Goal: Transaction & Acquisition: Subscribe to service/newsletter

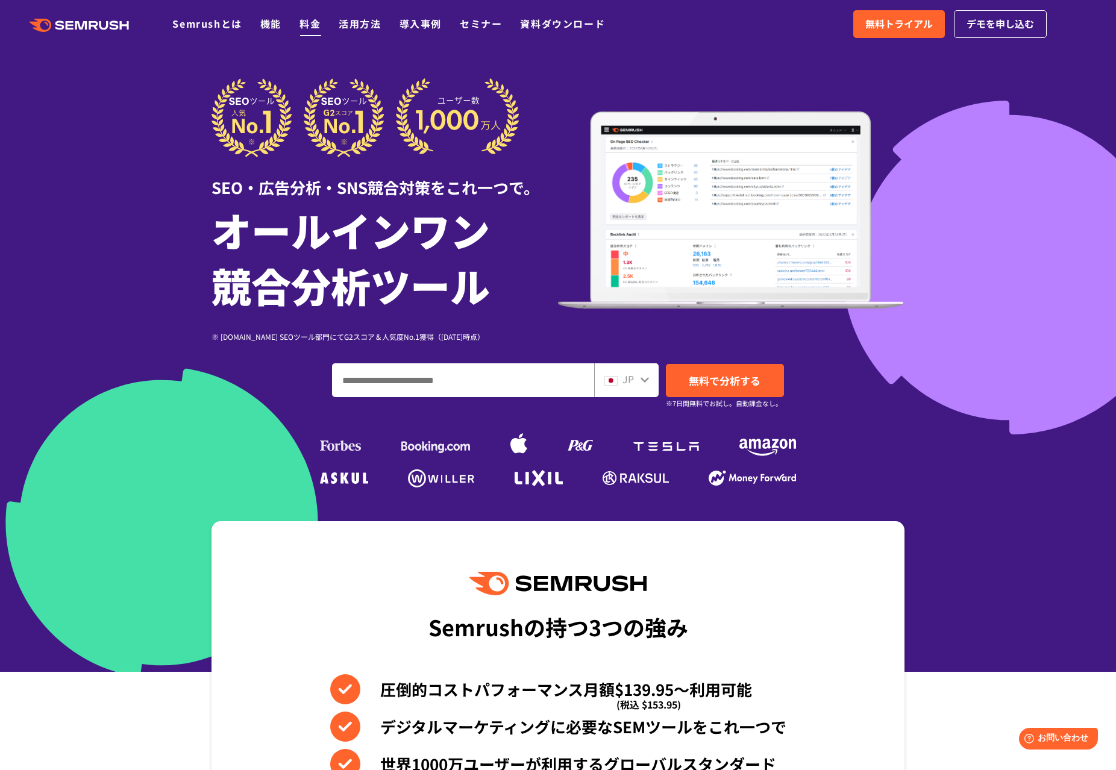
click at [304, 22] on link "料金" at bounding box center [310, 23] width 21 height 14
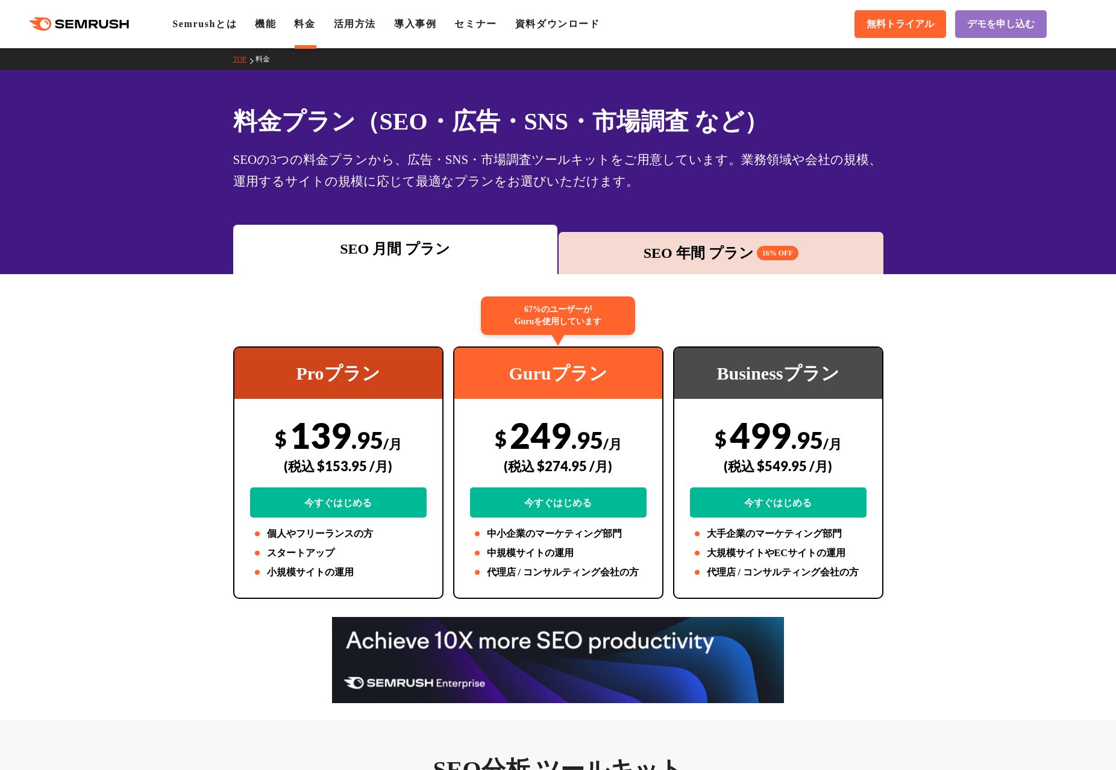
scroll to position [4, 0]
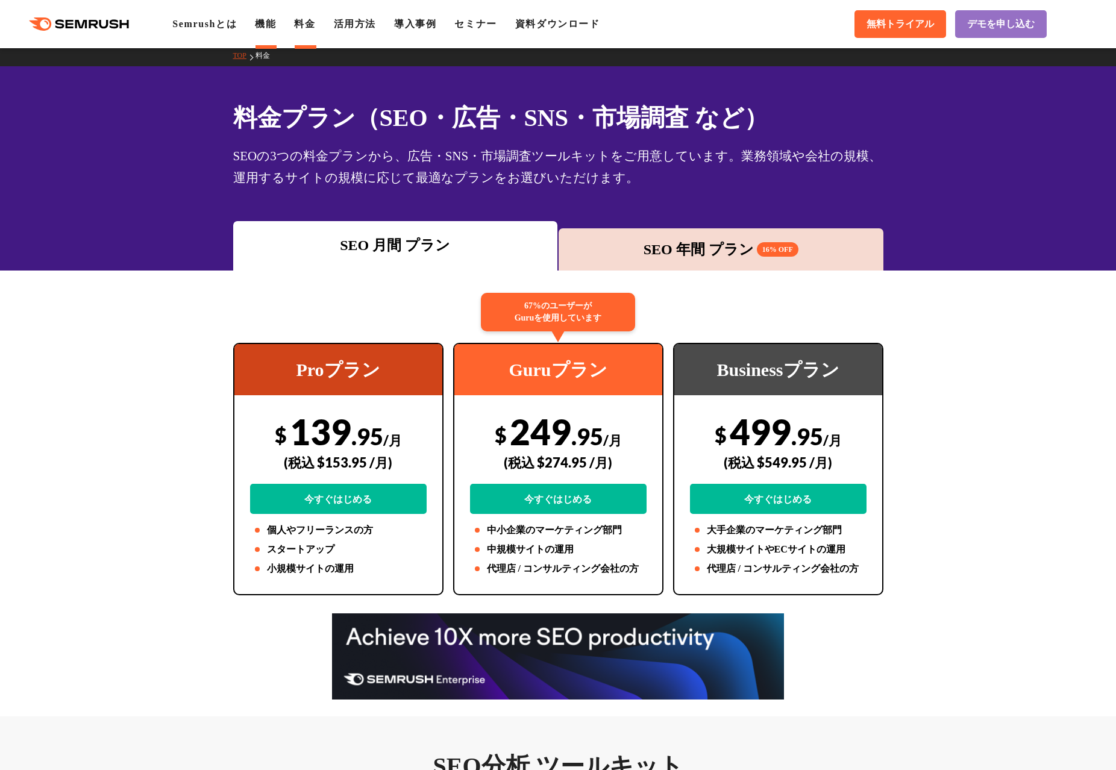
click at [276, 27] on link "機能" at bounding box center [265, 24] width 21 height 10
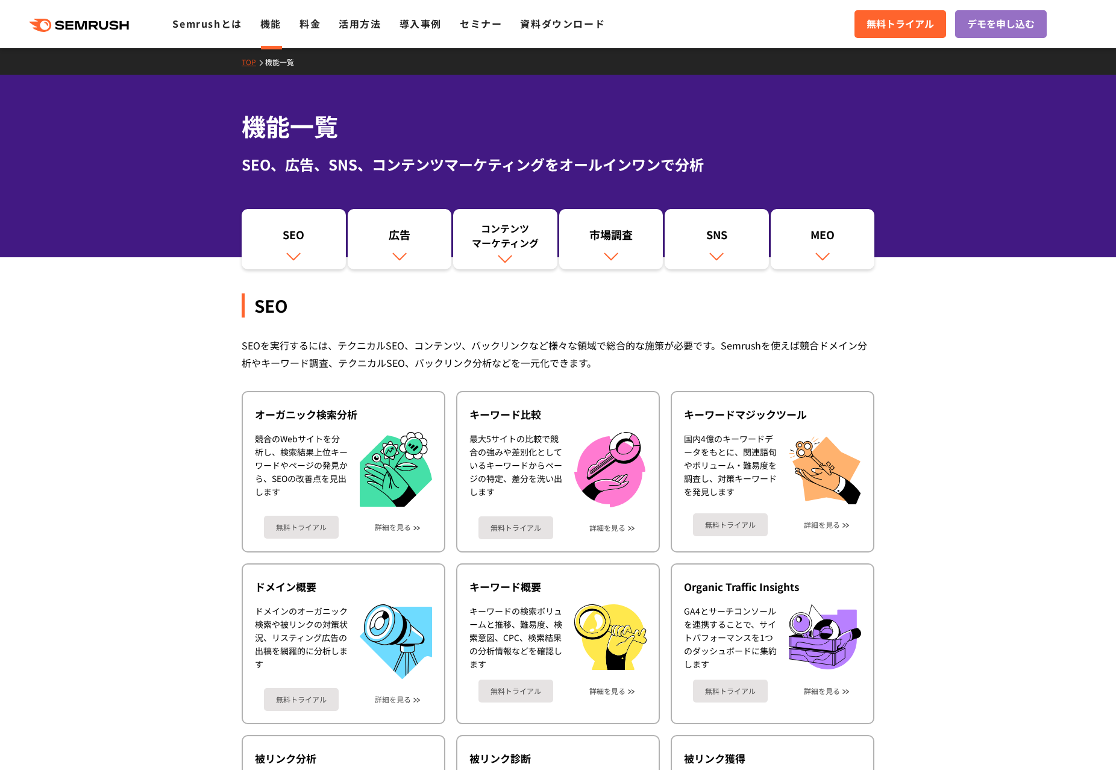
click at [844, 24] on div ".cls {fill: #FF642D;} .cls {fill: #FF642D;} Semrushとは 機能 料金 活用方法 導入事例 セミナー 資料ダウ…" at bounding box center [558, 24] width 1116 height 36
click at [879, 27] on span "無料トライアル" at bounding box center [901, 24] width 68 height 16
